Goal: Task Accomplishment & Management: Manage account settings

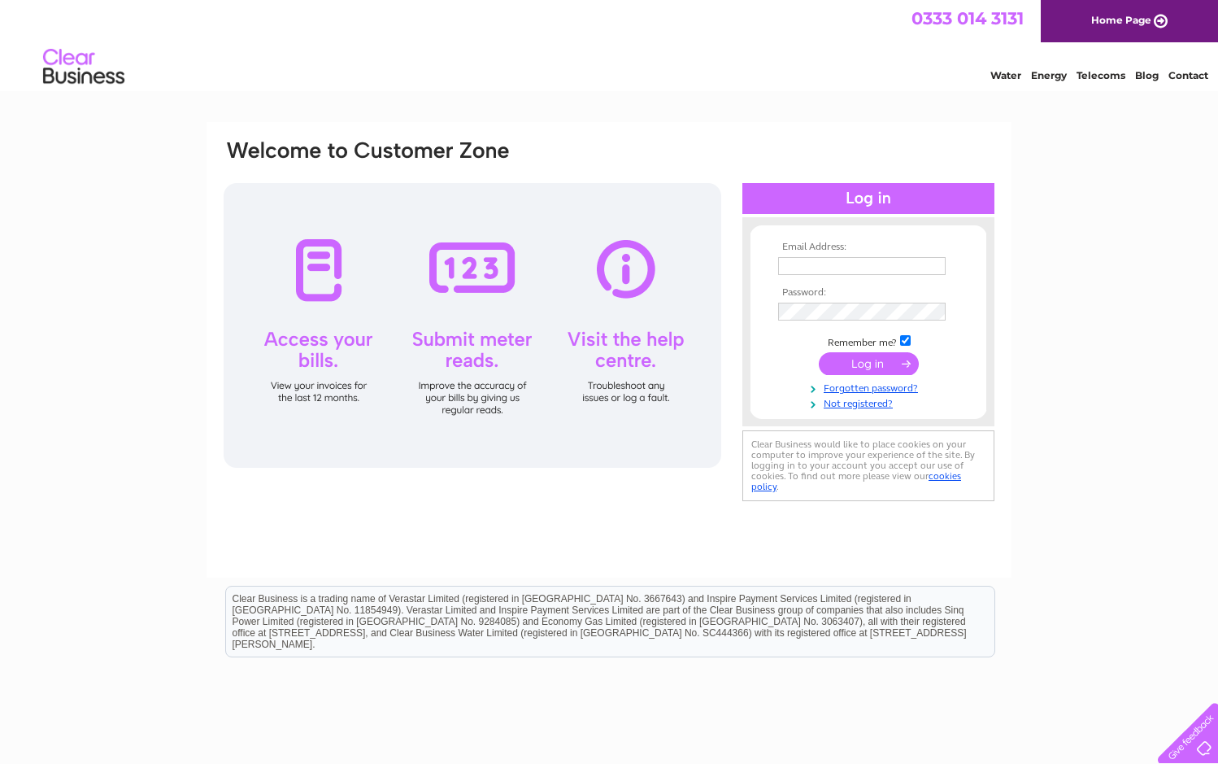
drag, startPoint x: 0, startPoint y: 0, endPoint x: 795, endPoint y: 262, distance: 836.7
click at [795, 262] on input "text" at bounding box center [862, 266] width 168 height 18
type input "orvieto@btopenworld.com"
click at [887, 360] on input "submit" at bounding box center [869, 363] width 100 height 23
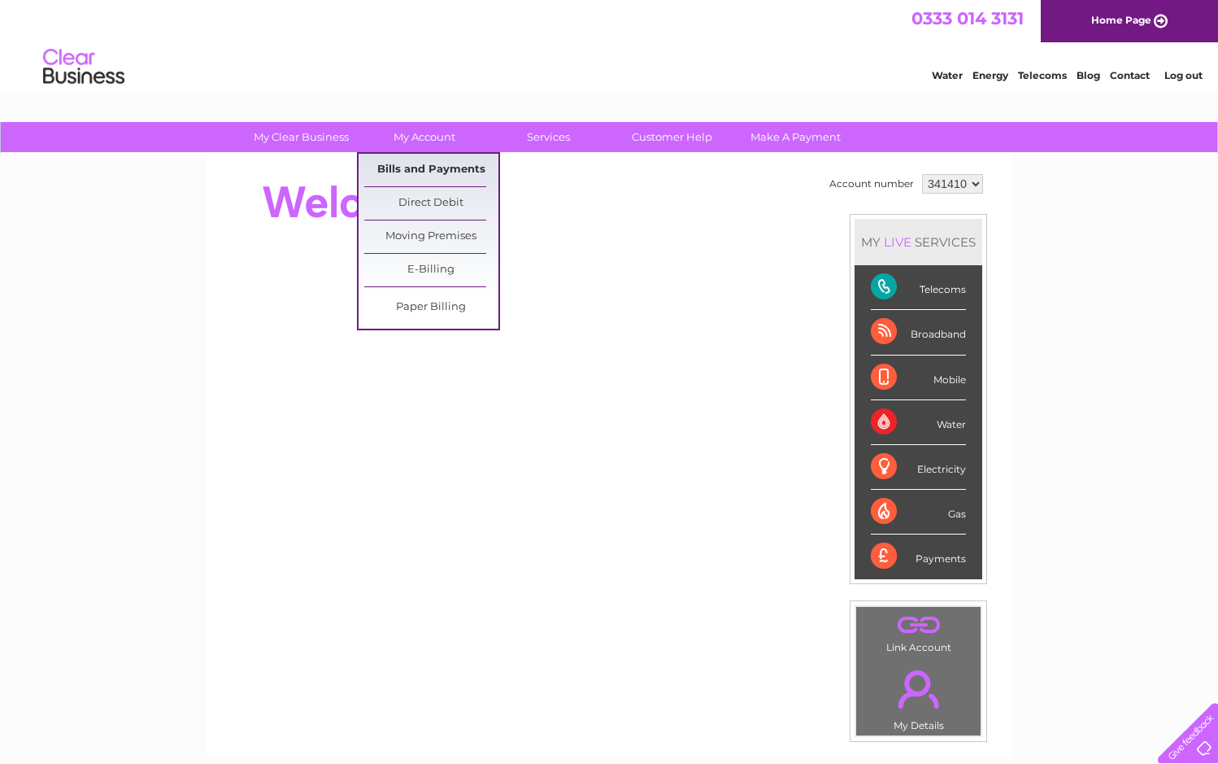
click at [425, 163] on link "Bills and Payments" at bounding box center [431, 170] width 134 height 33
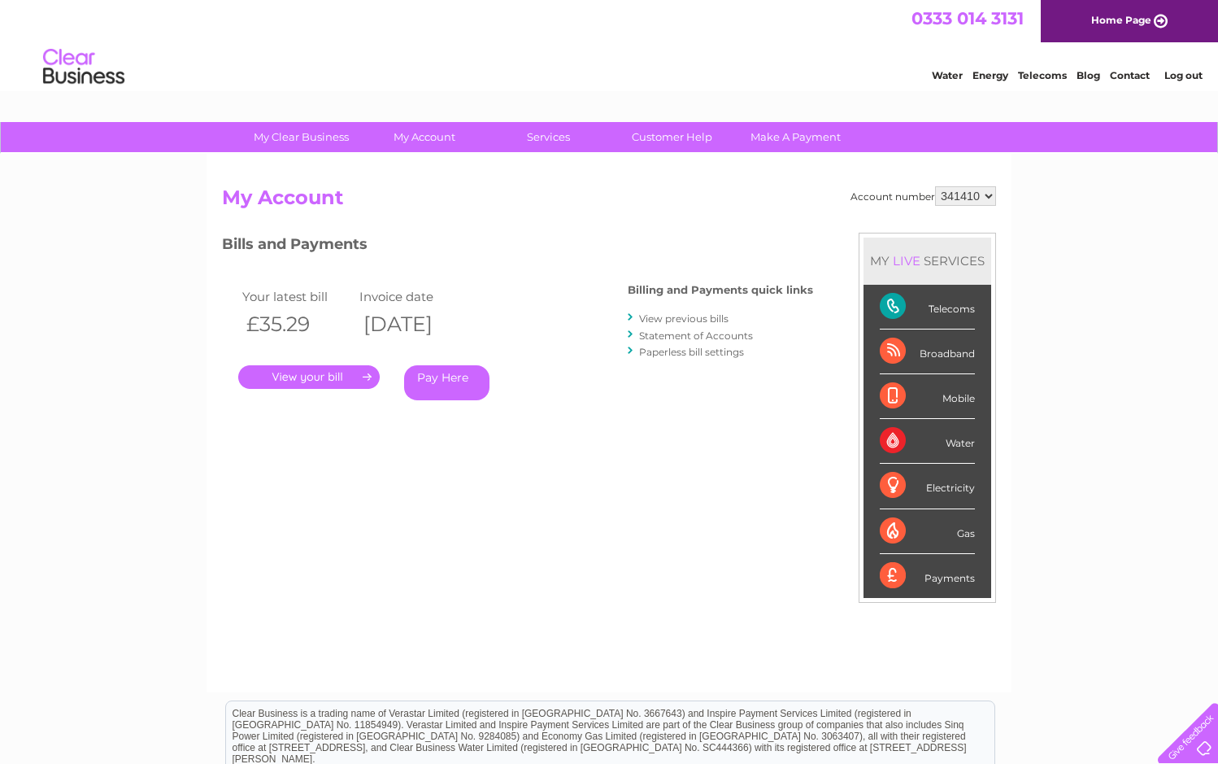
click at [325, 376] on link "." at bounding box center [309, 377] width 142 height 24
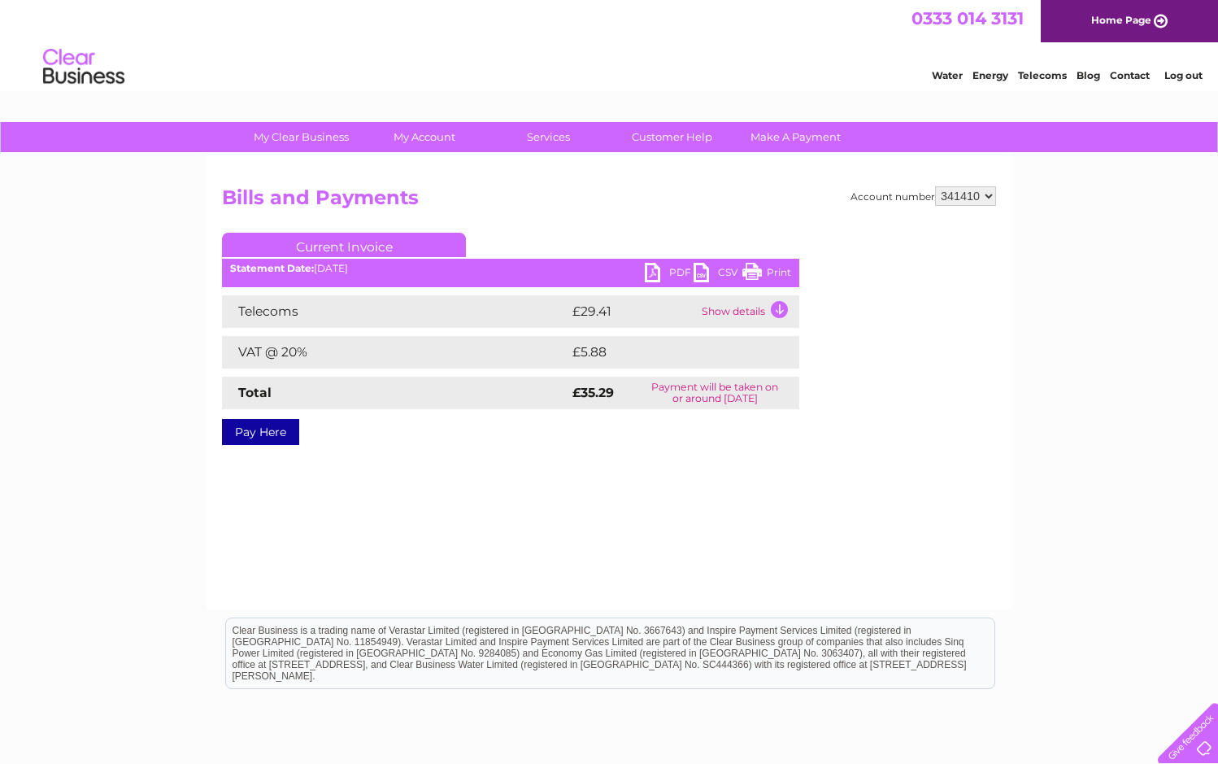
click at [669, 265] on link "PDF" at bounding box center [669, 275] width 49 height 24
